Goal: Task Accomplishment & Management: Use online tool/utility

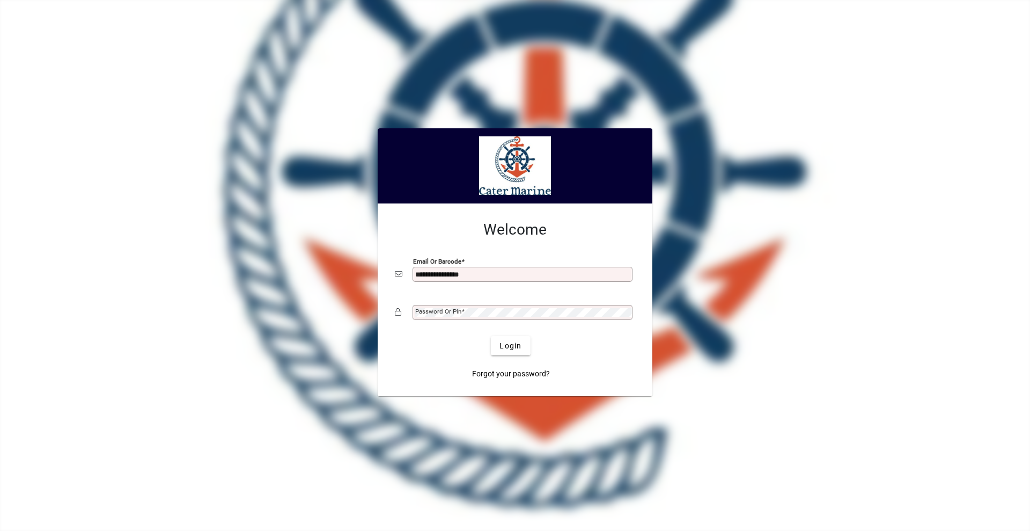
type input "**********"
click at [491, 336] on button "Login" at bounding box center [510, 345] width 39 height 19
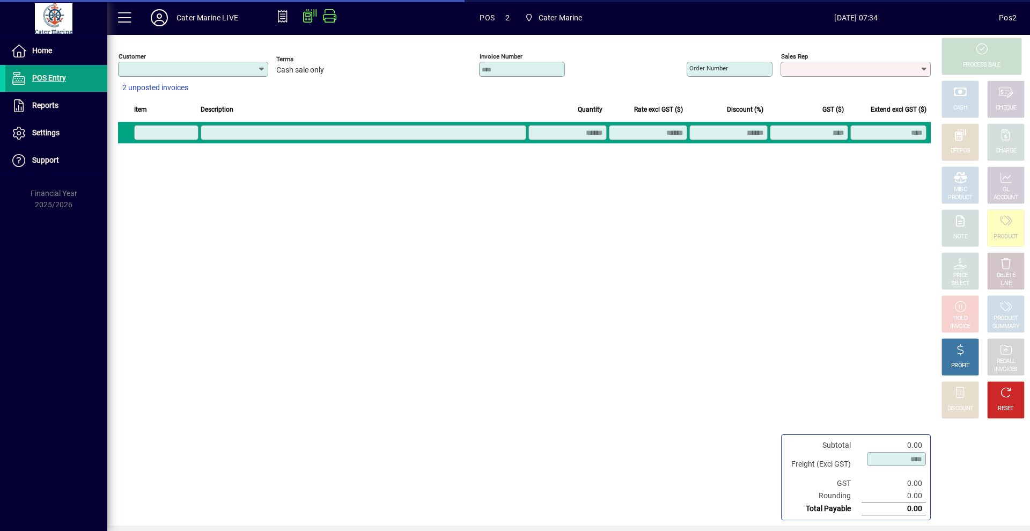
type input "**********"
